Goal: Navigation & Orientation: Find specific page/section

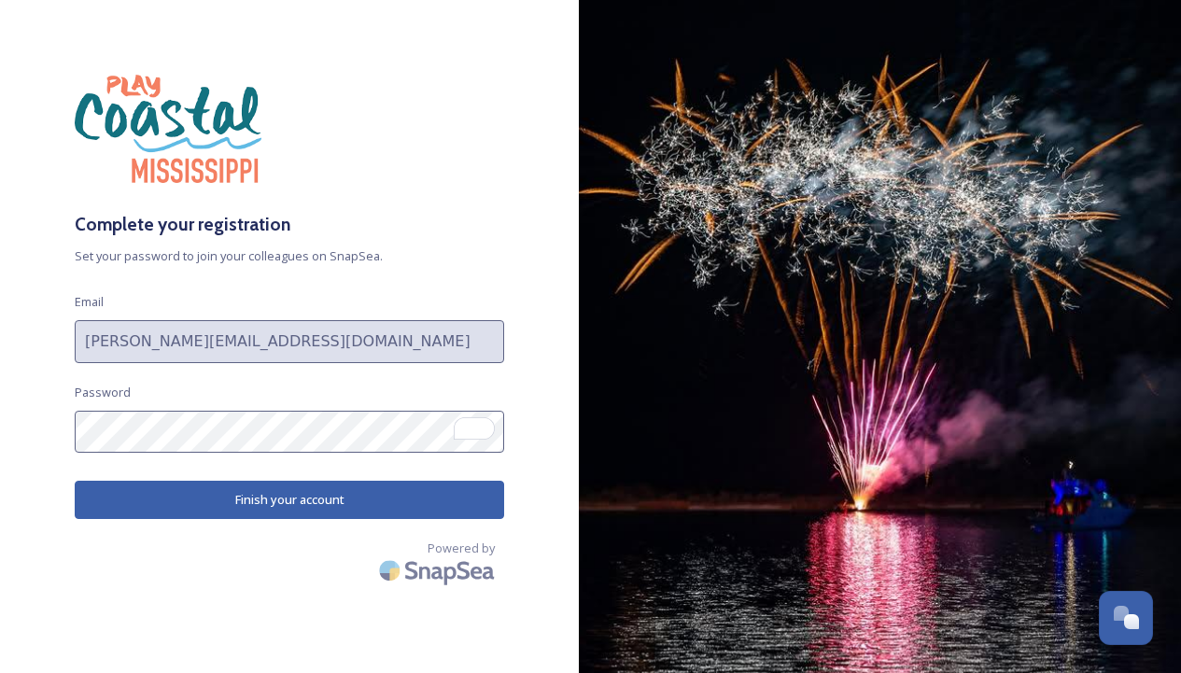
click at [346, 502] on button "Finish your account" at bounding box center [290, 500] width 430 height 38
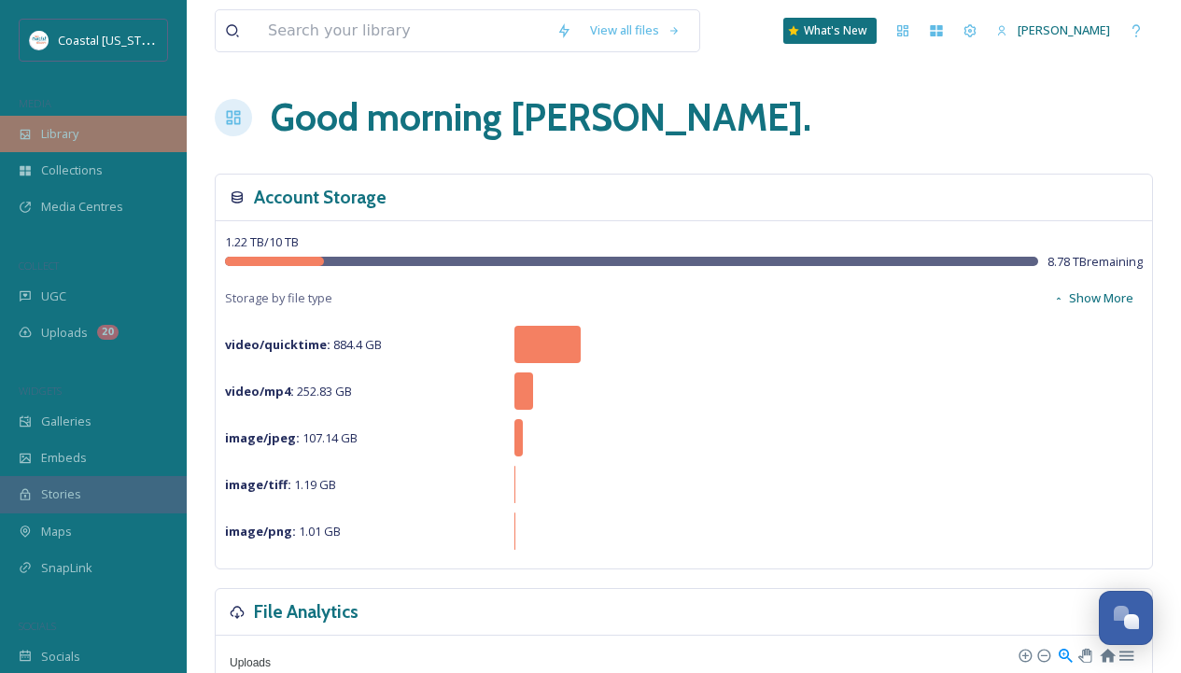
click at [98, 134] on div "Library" at bounding box center [93, 134] width 187 height 36
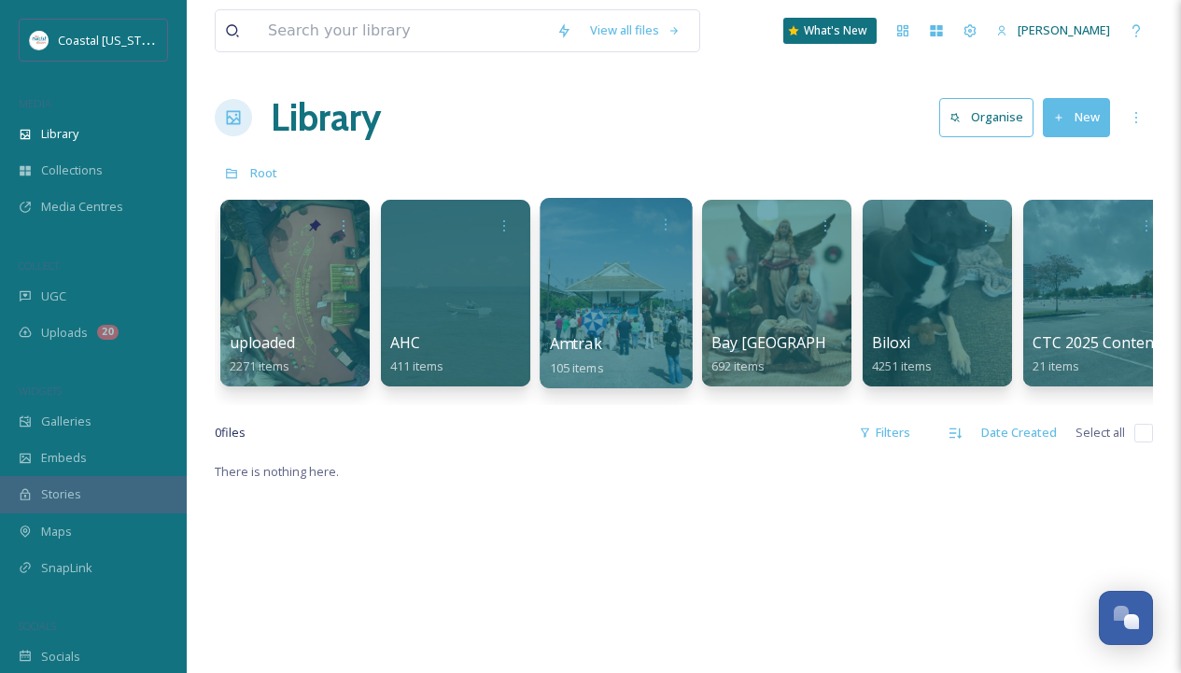
click at [612, 302] on div at bounding box center [616, 293] width 152 height 191
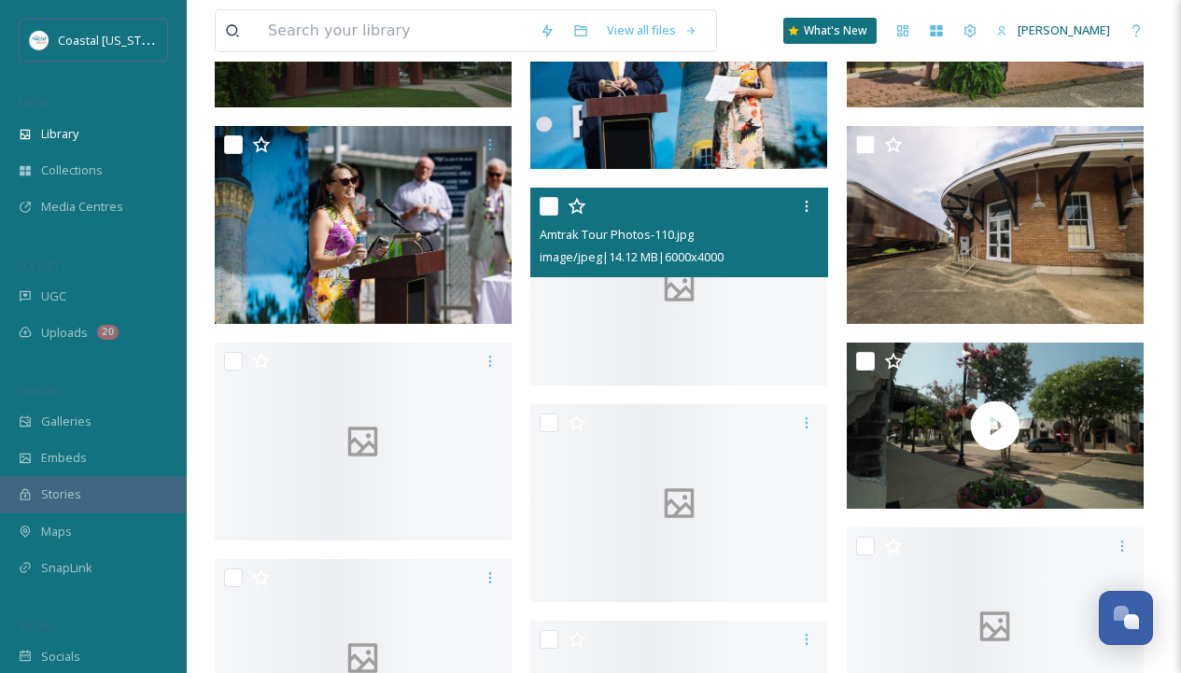
scroll to position [4676, 0]
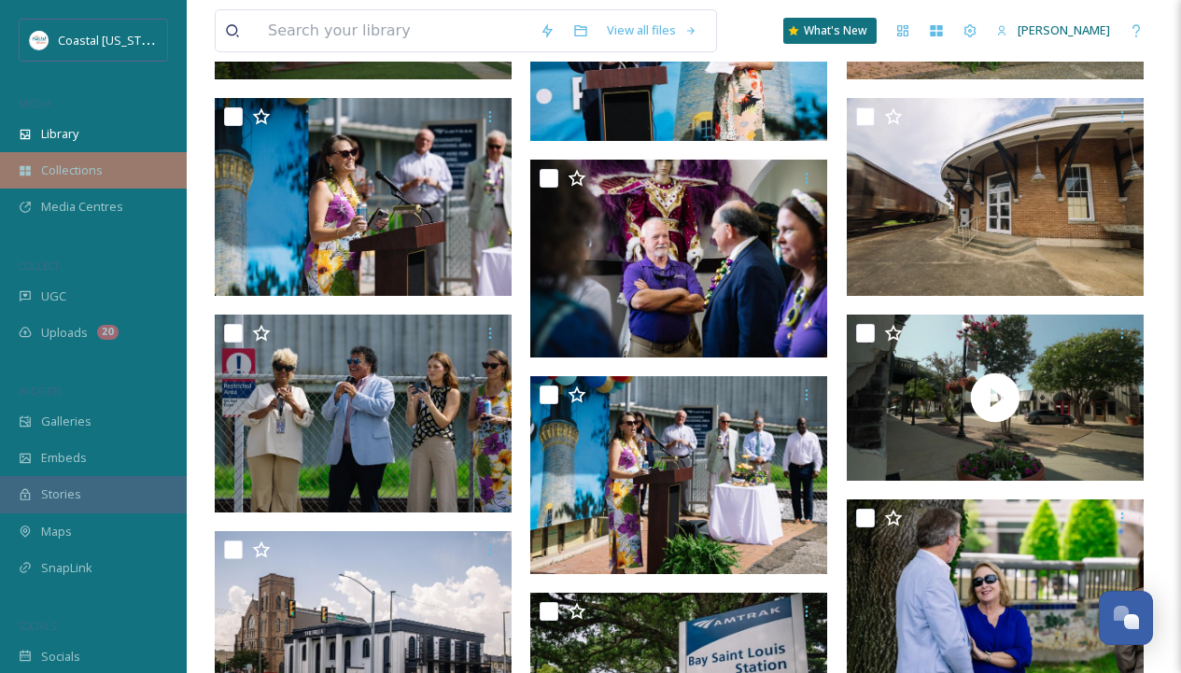
click at [64, 174] on span "Collections" at bounding box center [72, 171] width 62 height 18
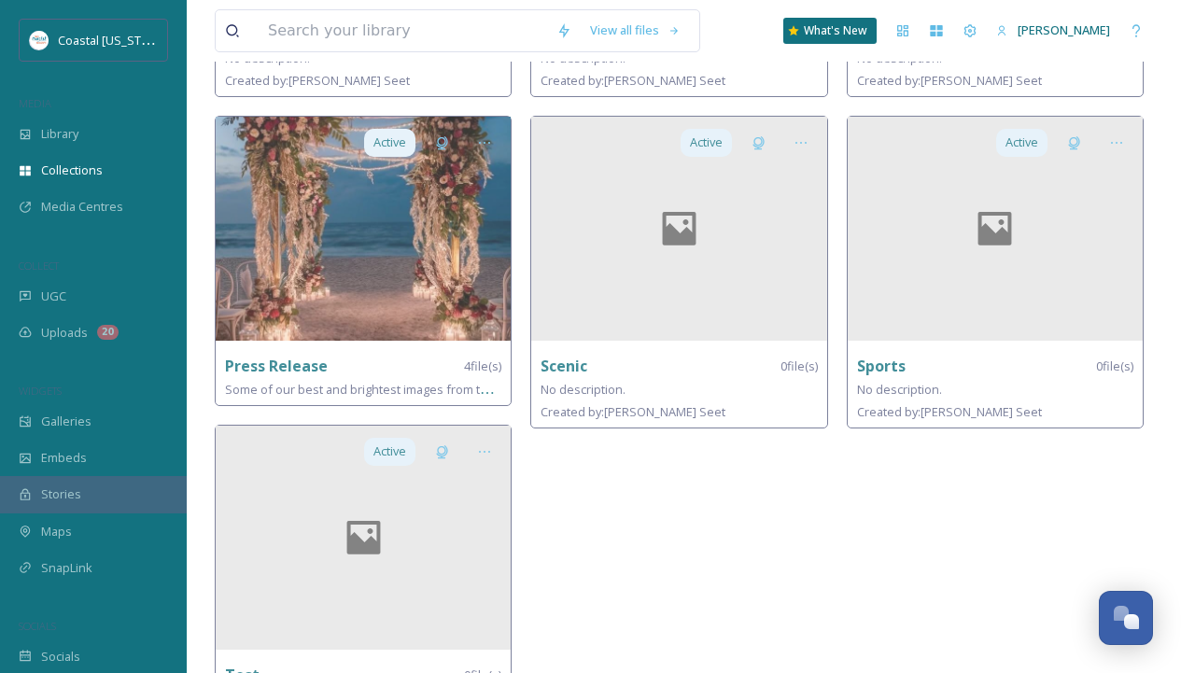
scroll to position [773, 0]
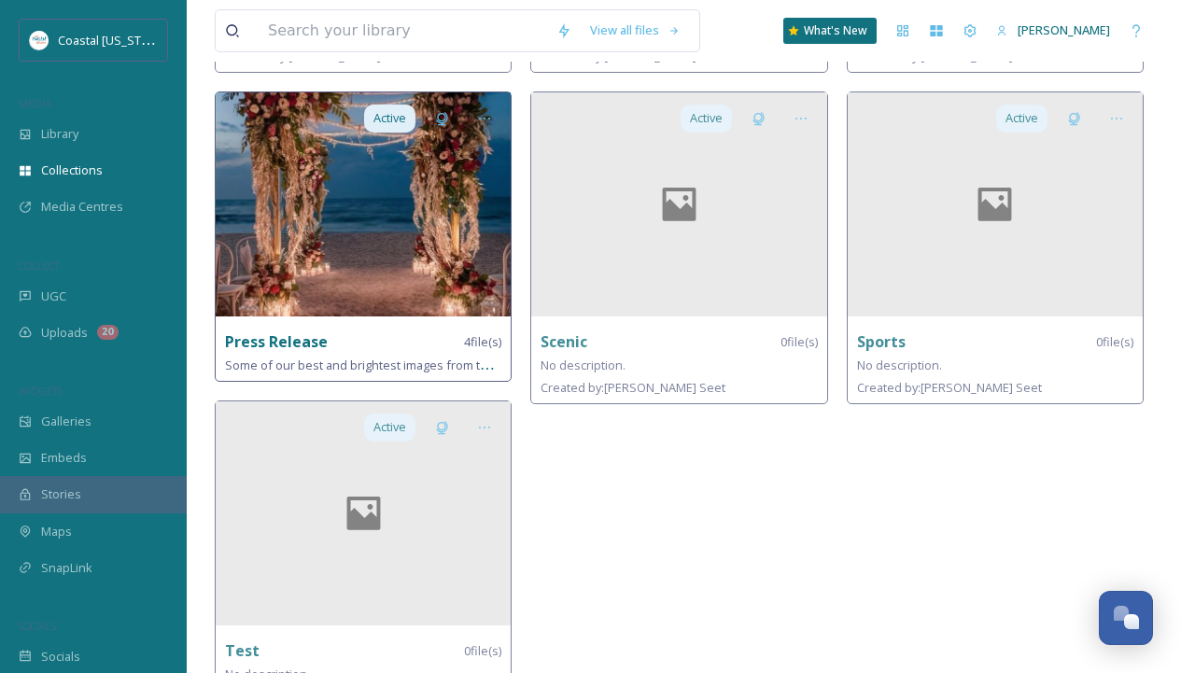
click at [421, 267] on img at bounding box center [363, 204] width 295 height 224
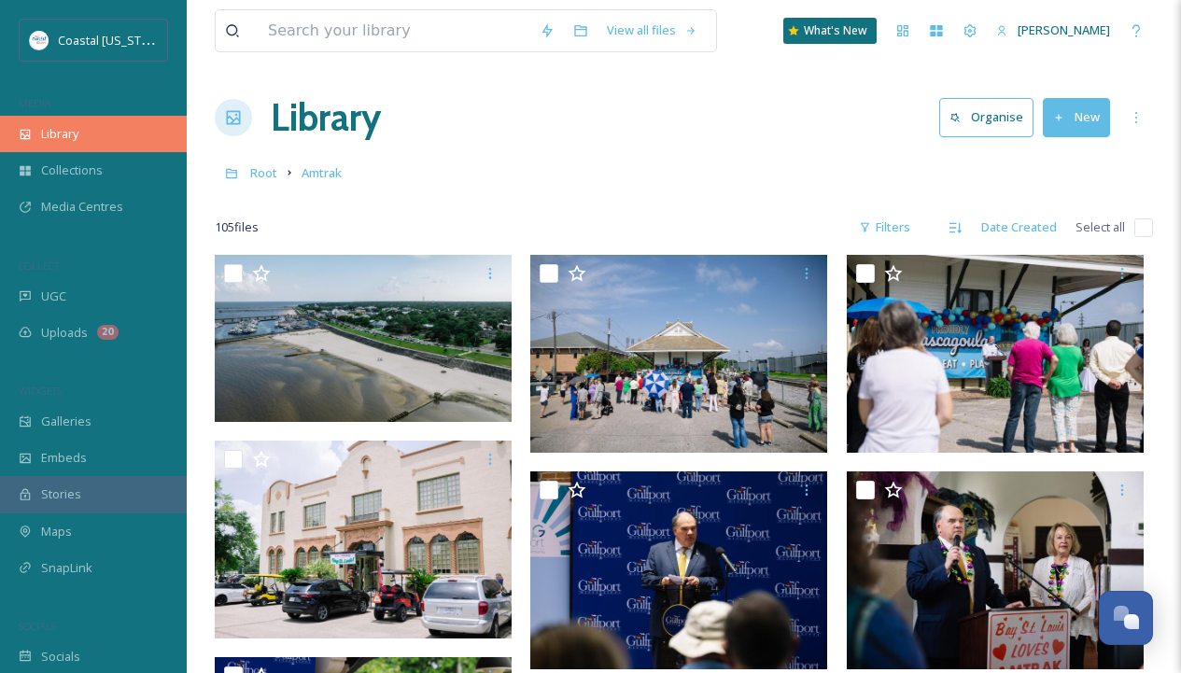
click at [90, 134] on div "Library" at bounding box center [93, 134] width 187 height 36
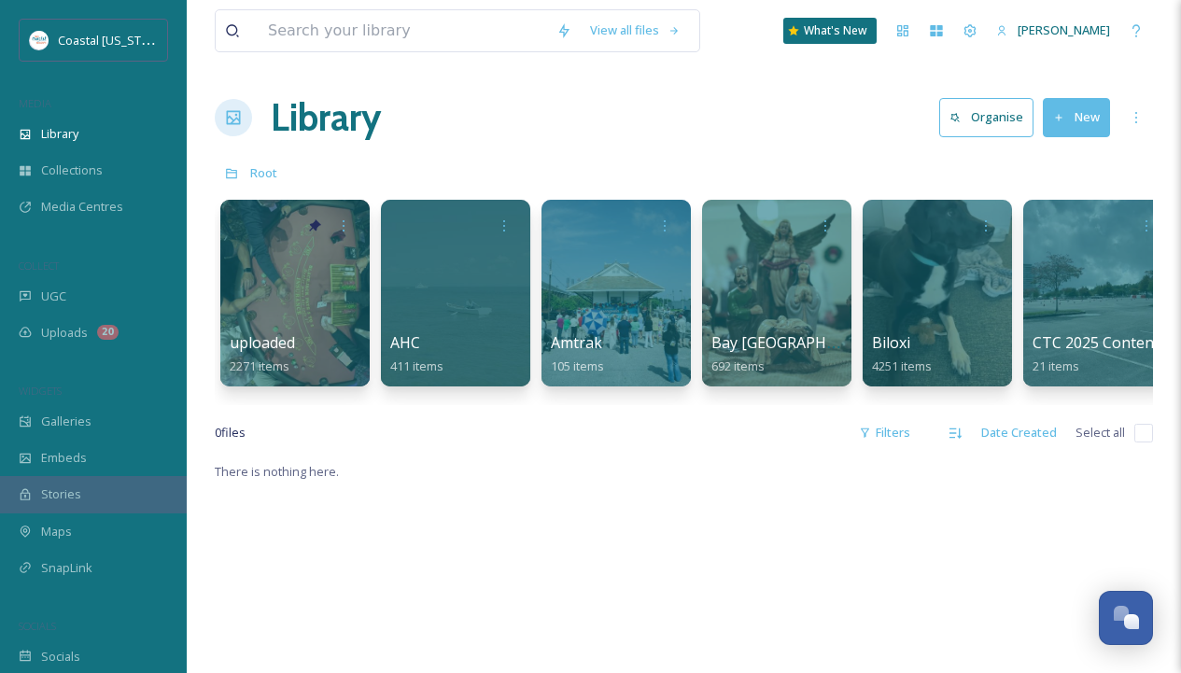
click at [90, 134] on div "Library" at bounding box center [93, 134] width 187 height 36
